Goal: Task Accomplishment & Management: Use online tool/utility

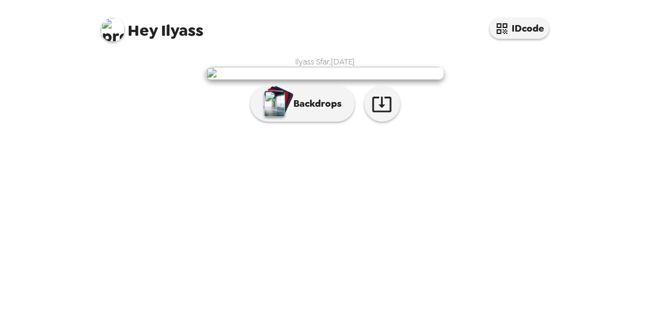
scroll to position [105, 0]
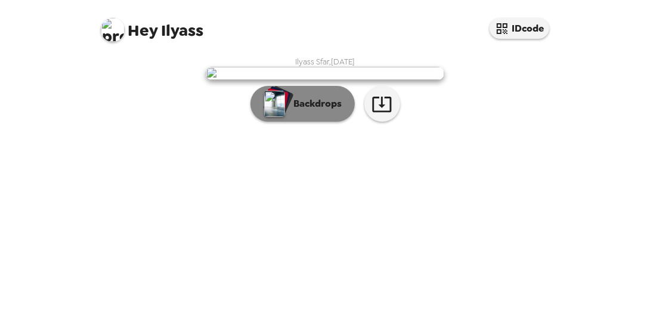
click at [308, 111] on p "Backdrops" at bounding box center [315, 104] width 54 height 14
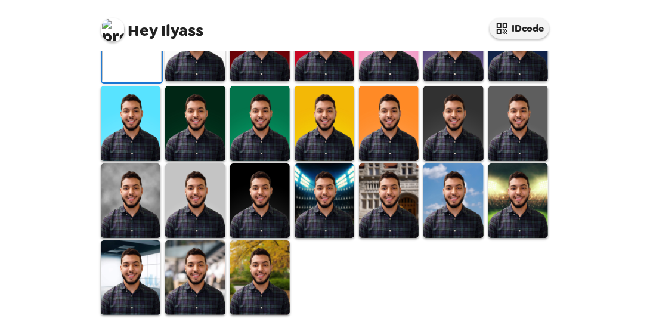
scroll to position [397, 0]
click at [189, 285] on img at bounding box center [195, 277] width 60 height 75
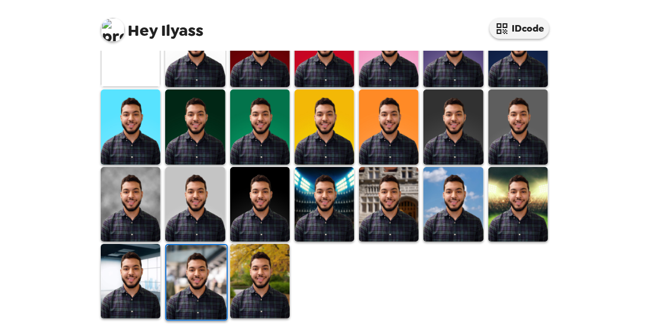
scroll to position [327, 0]
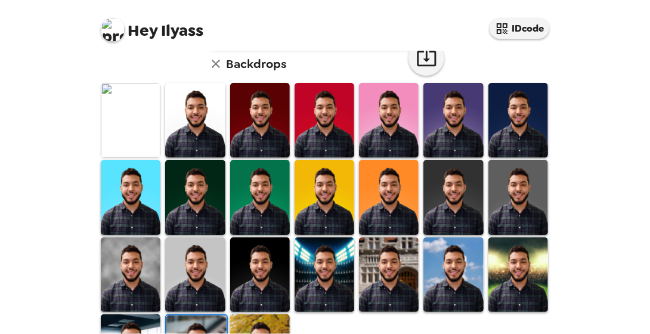
click at [205, 271] on img at bounding box center [195, 274] width 60 height 75
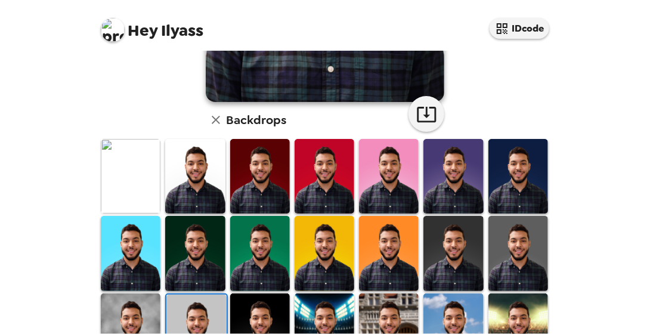
scroll to position [397, 0]
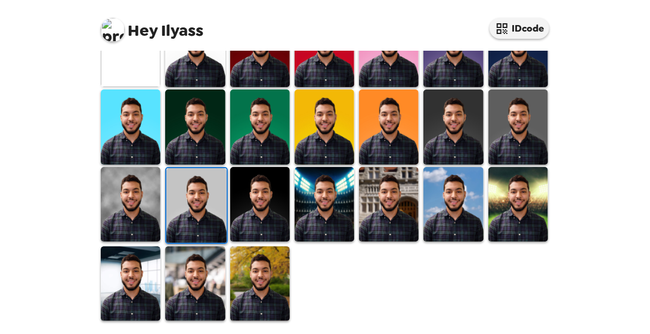
click at [263, 270] on img at bounding box center [260, 283] width 60 height 75
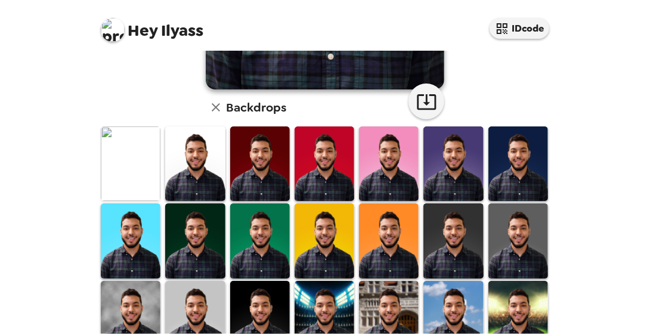
scroll to position [283, 0]
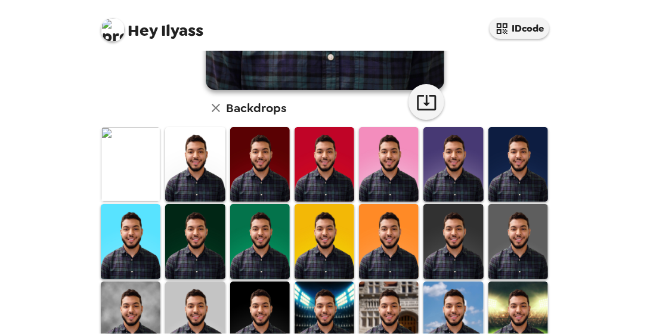
click at [192, 181] on img at bounding box center [195, 164] width 60 height 75
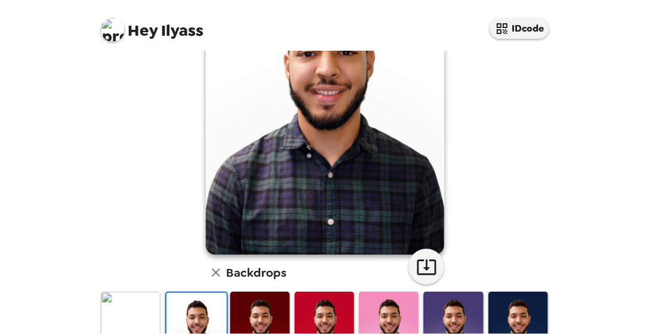
scroll to position [115, 0]
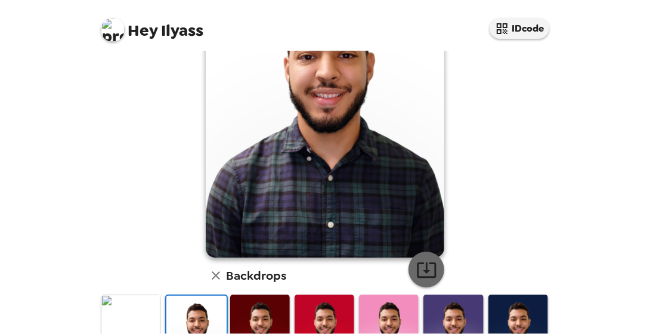
click at [425, 268] on icon "button" at bounding box center [426, 270] width 21 height 21
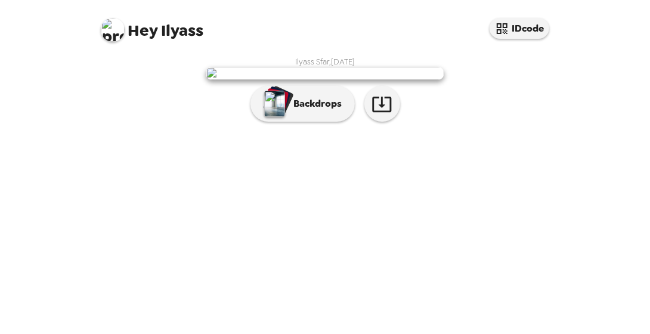
scroll to position [105, 0]
click at [384, 115] on icon "button" at bounding box center [382, 104] width 21 height 21
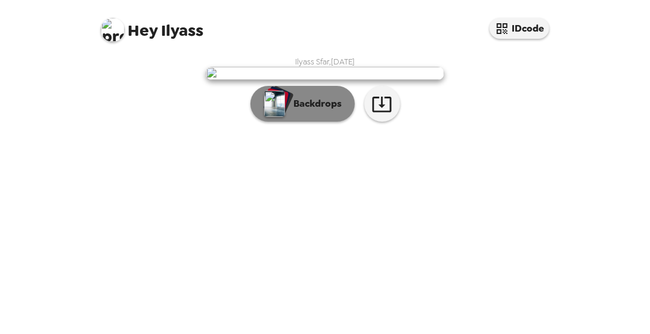
click at [313, 122] on button "Backdrops" at bounding box center [303, 104] width 104 height 36
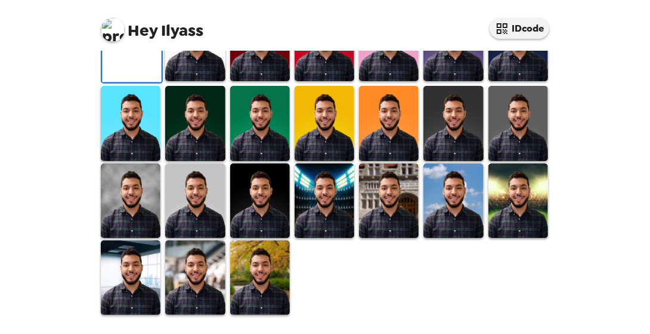
scroll to position [316, 0]
click at [511, 160] on img at bounding box center [519, 123] width 60 height 75
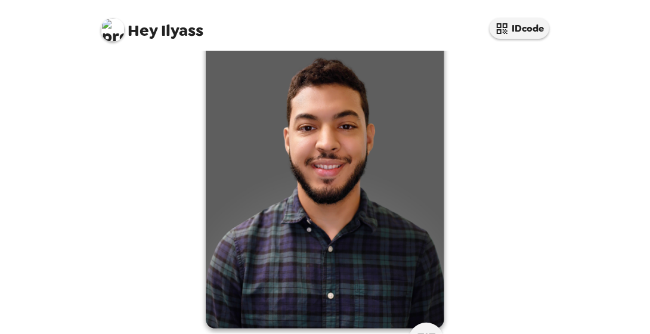
scroll to position [0, 0]
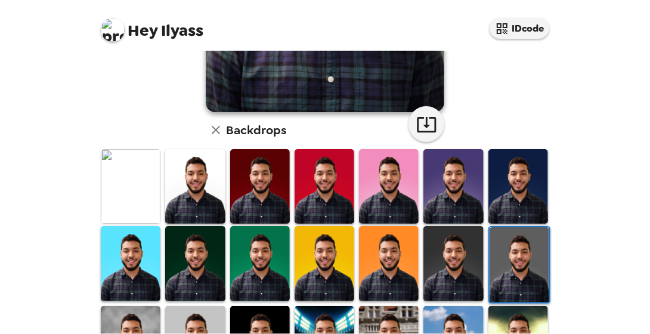
click at [459, 266] on img at bounding box center [454, 263] width 60 height 75
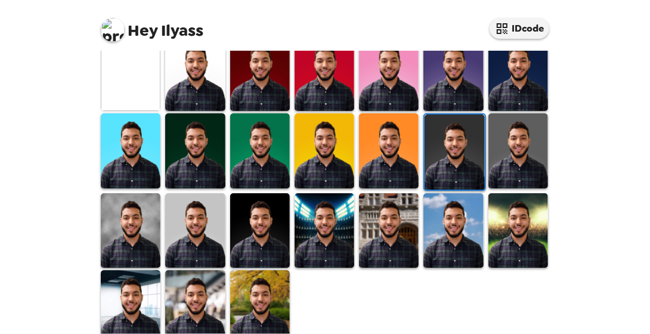
scroll to position [383, 0]
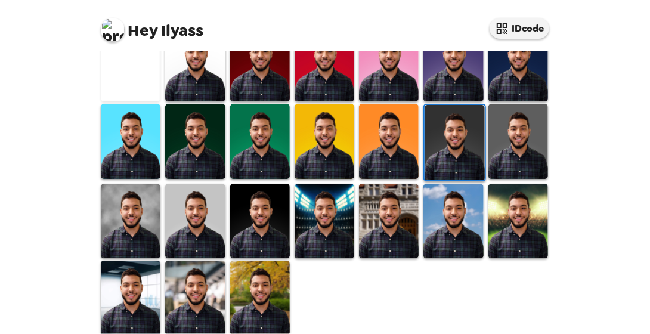
click at [183, 282] on img at bounding box center [195, 298] width 60 height 75
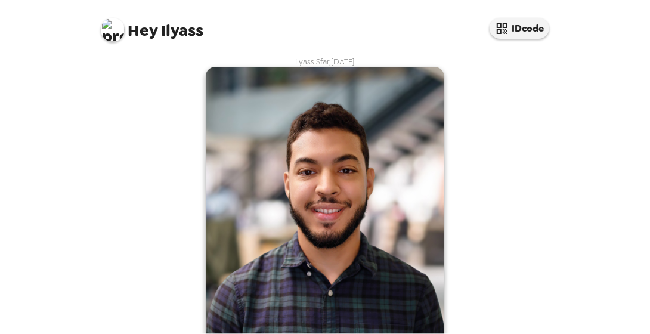
scroll to position [144, 0]
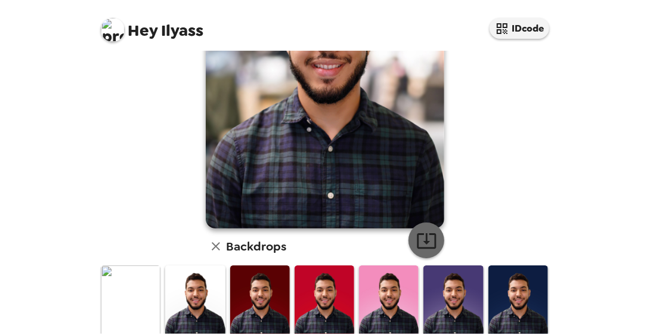
click at [421, 240] on icon "button" at bounding box center [426, 241] width 19 height 16
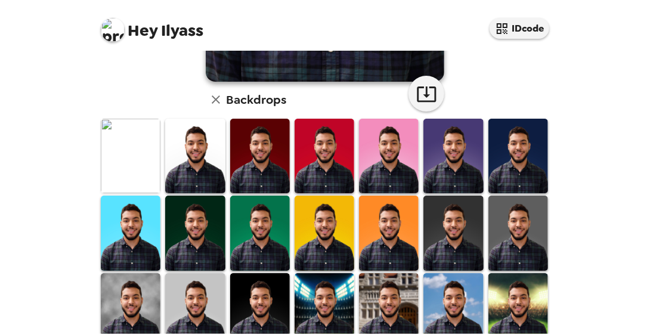
scroll to position [397, 0]
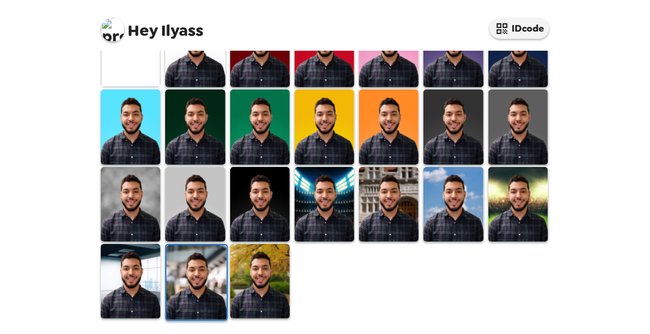
click at [382, 271] on div at bounding box center [327, 166] width 458 height 311
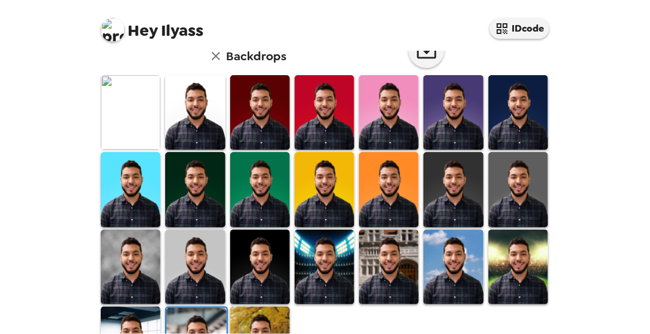
scroll to position [334, 0]
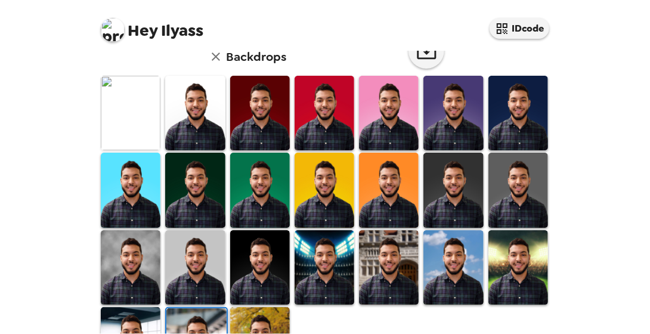
click at [131, 268] on img at bounding box center [131, 267] width 60 height 75
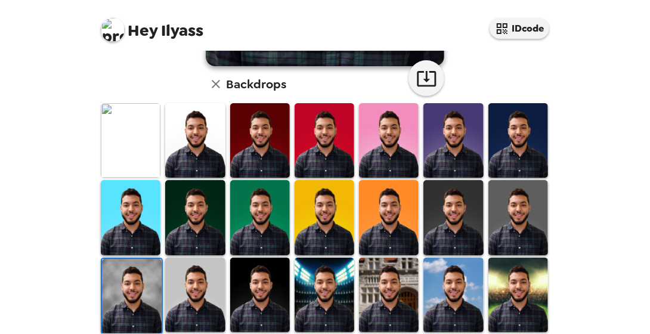
scroll to position [307, 0]
click at [455, 146] on img at bounding box center [454, 140] width 60 height 75
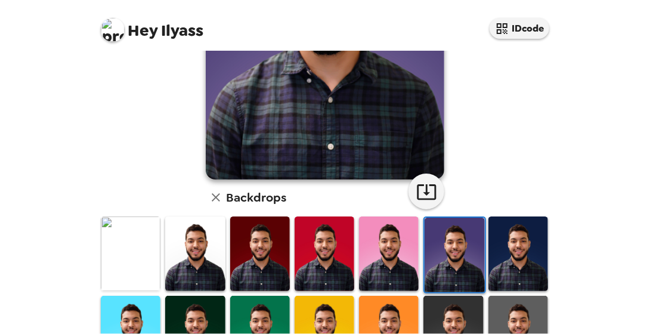
scroll to position [194, 0]
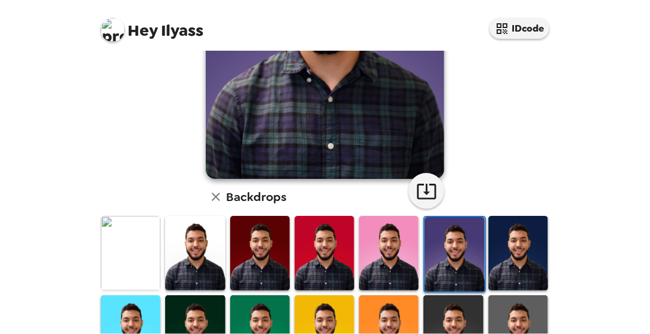
click at [509, 255] on img at bounding box center [519, 253] width 60 height 75
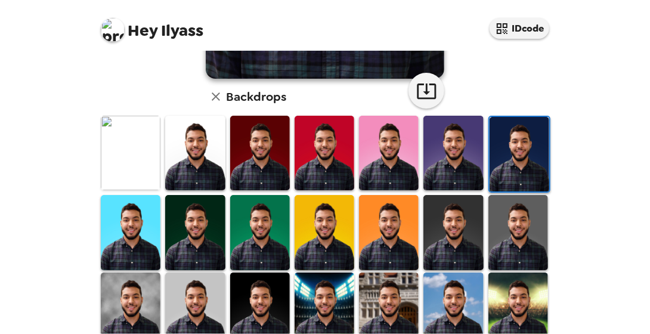
scroll to position [295, 0]
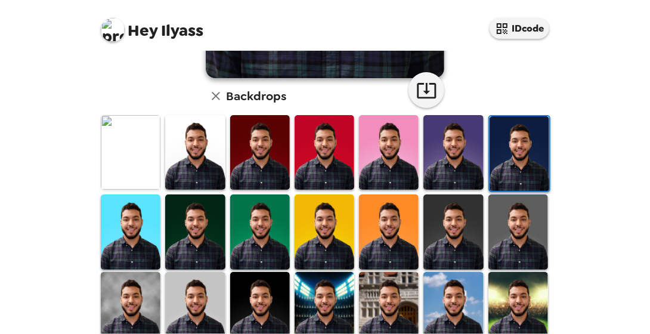
click at [108, 158] on img at bounding box center [131, 152] width 60 height 75
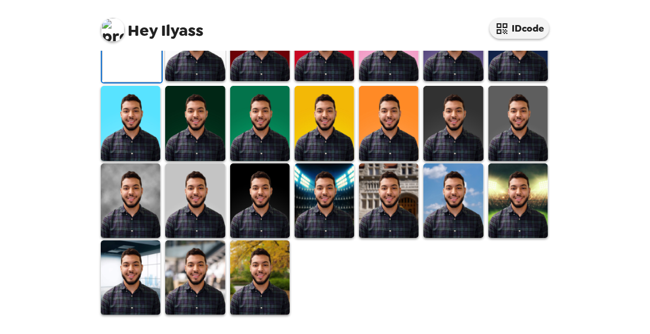
scroll to position [113, 0]
